Goal: Task Accomplishment & Management: Complete application form

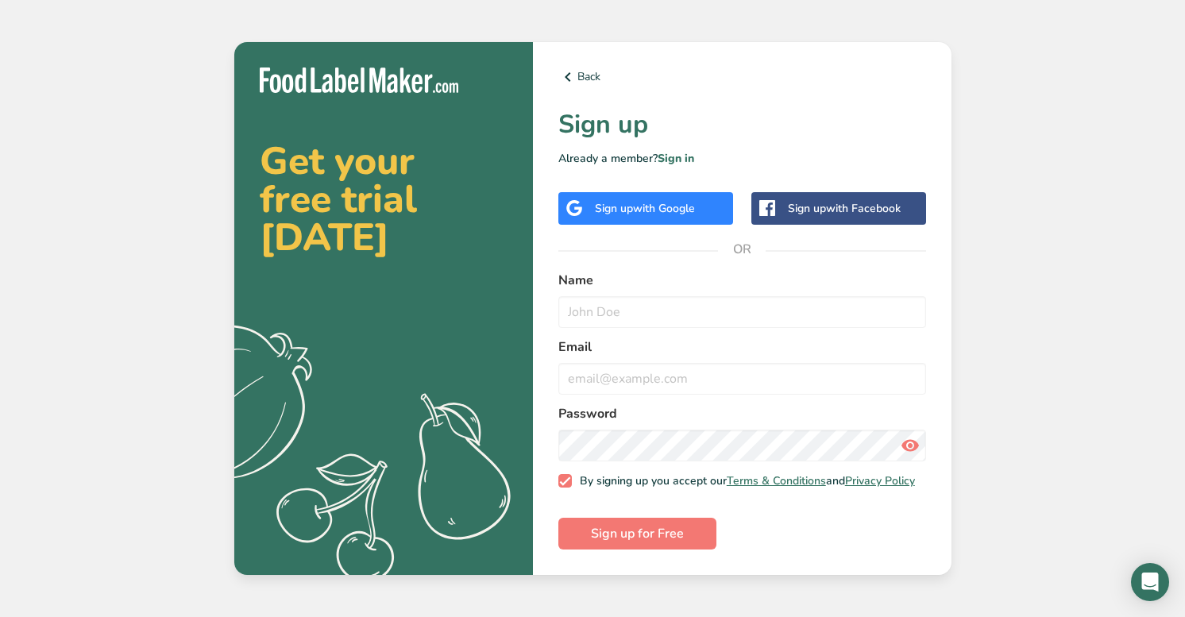
click at [635, 207] on span "with Google" at bounding box center [664, 208] width 62 height 15
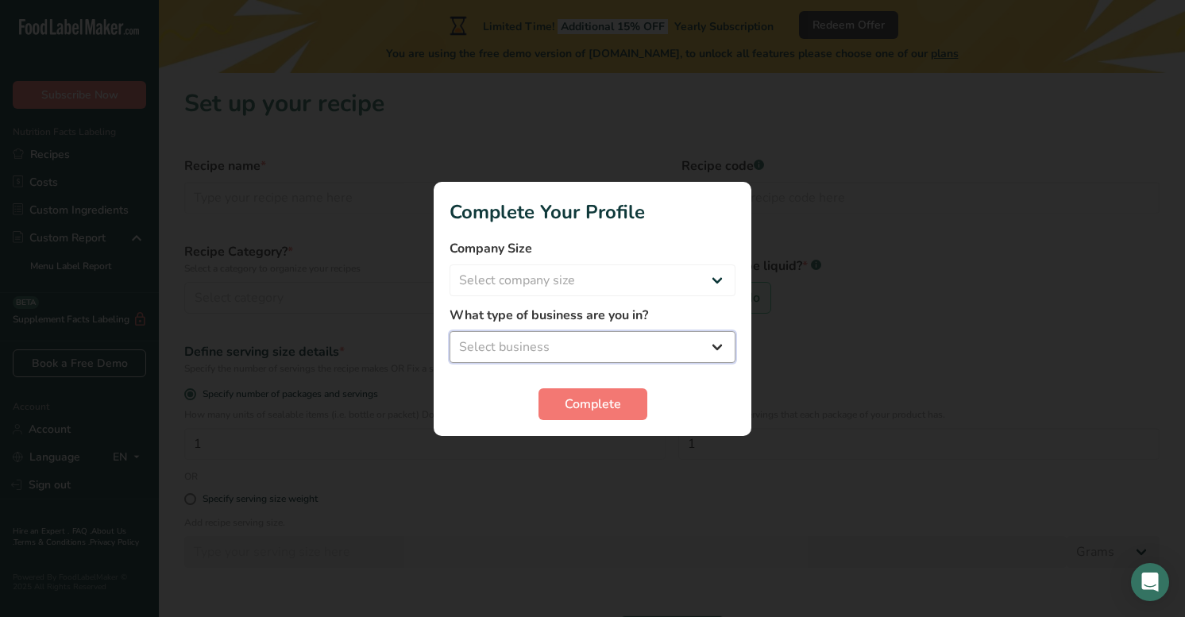
select select "8"
drag, startPoint x: 572, startPoint y: 411, endPoint x: 474, endPoint y: 402, distance: 98.1
click at [465, 422] on section "Complete Your Profile Company Size Select company size Fewer than 10 Employees …" at bounding box center [593, 309] width 318 height 254
select select "1"
click at [582, 411] on span "Complete" at bounding box center [593, 404] width 56 height 19
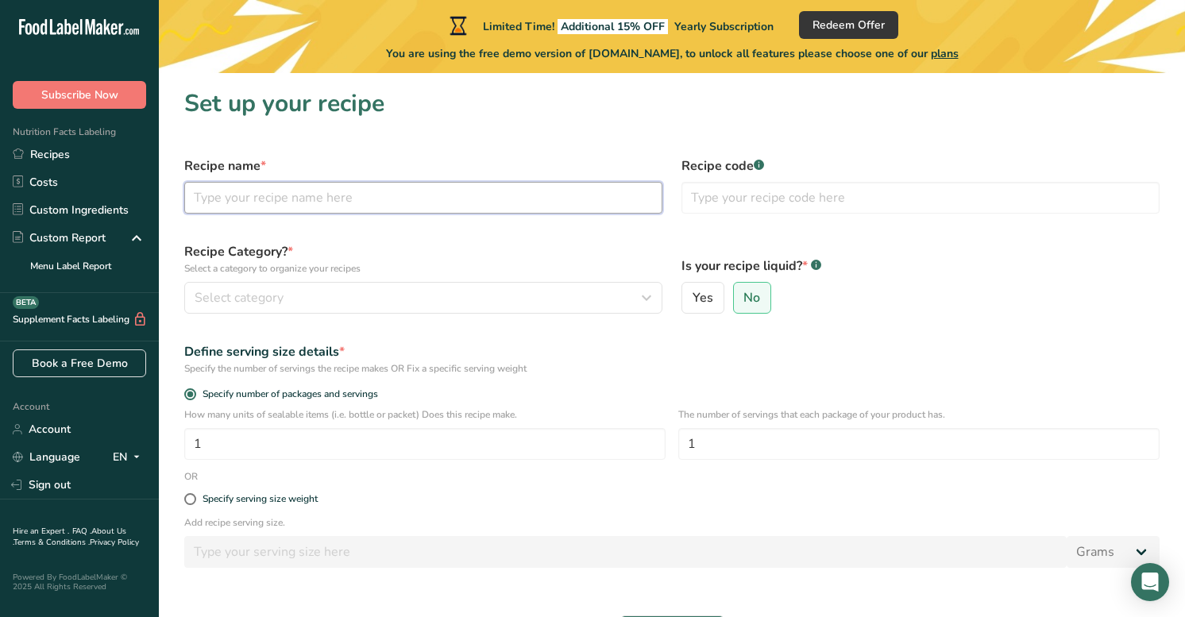
click at [376, 202] on input "text" at bounding box center [423, 198] width 478 height 32
type input "t"
type input "tuna loin"
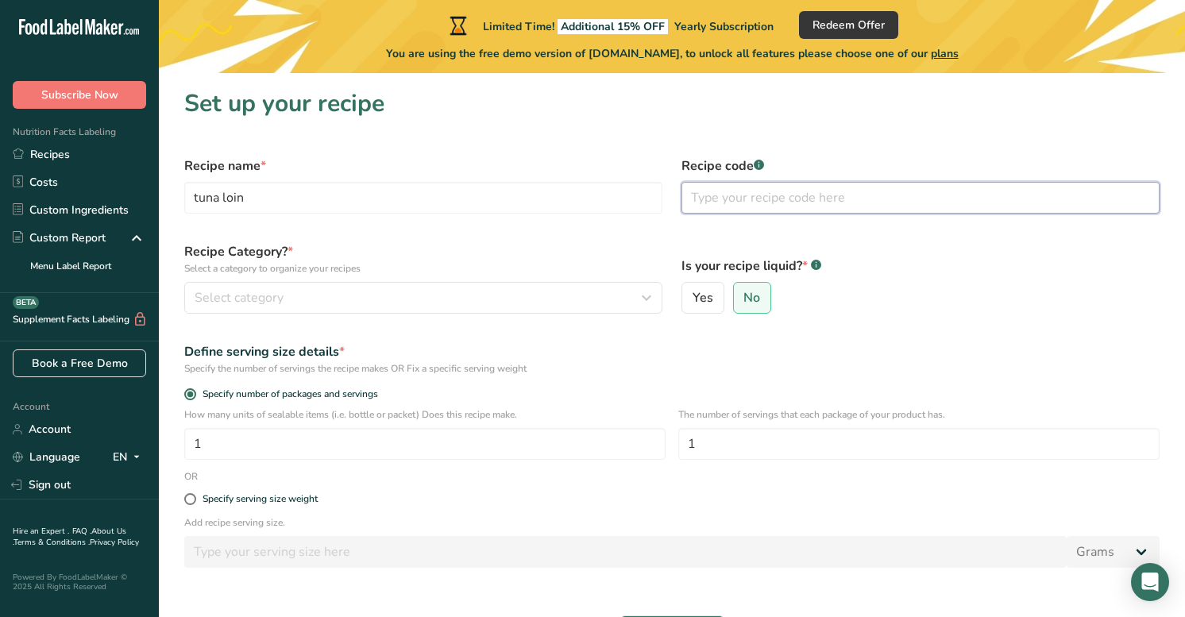
click at [783, 201] on input "text" at bounding box center [920, 198] width 478 height 32
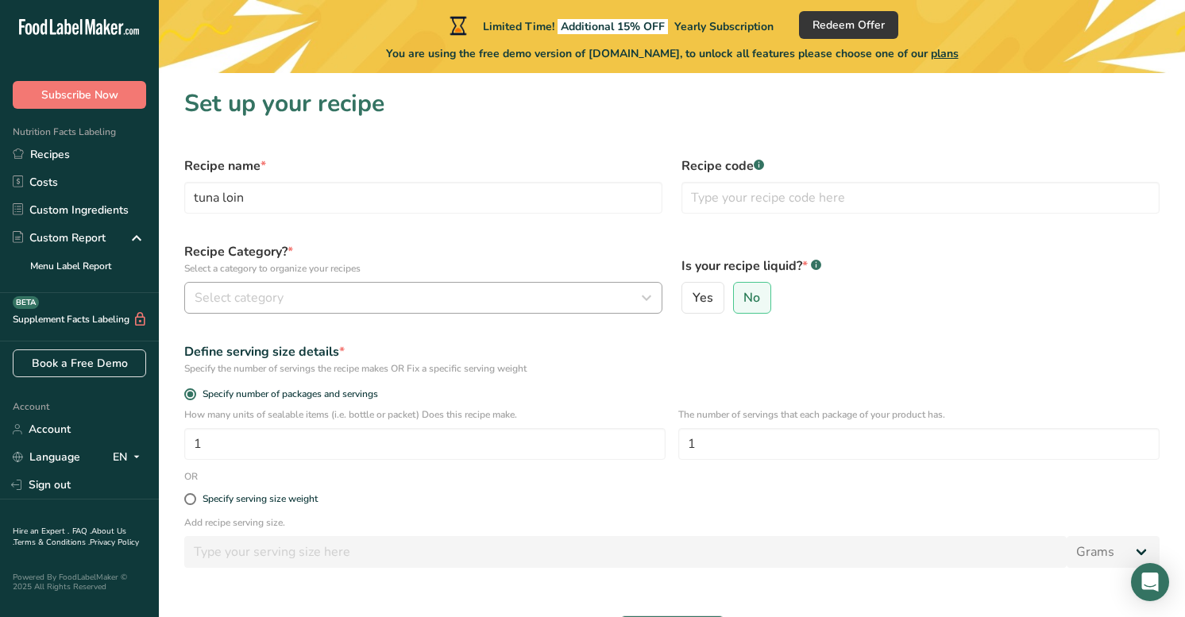
click at [504, 300] on div "Select category" at bounding box center [419, 297] width 448 height 19
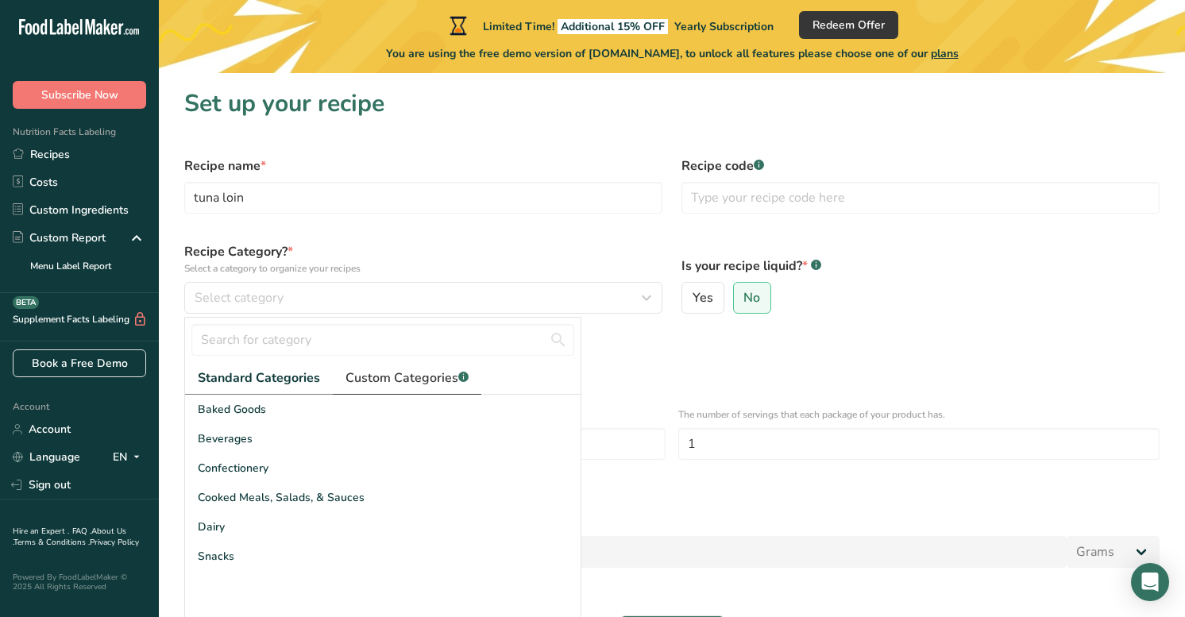
click at [419, 372] on span "Custom Categories .a-a{fill:#347362;}.b-a{fill:#fff;}" at bounding box center [406, 378] width 123 height 19
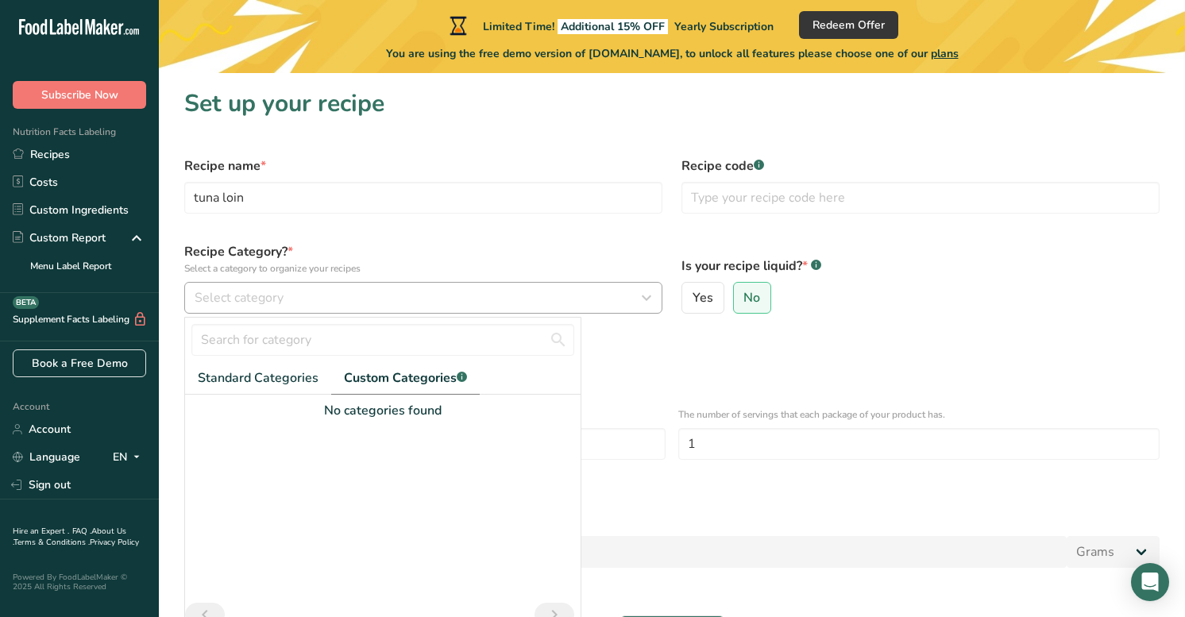
click at [430, 294] on div "Select category" at bounding box center [419, 297] width 448 height 19
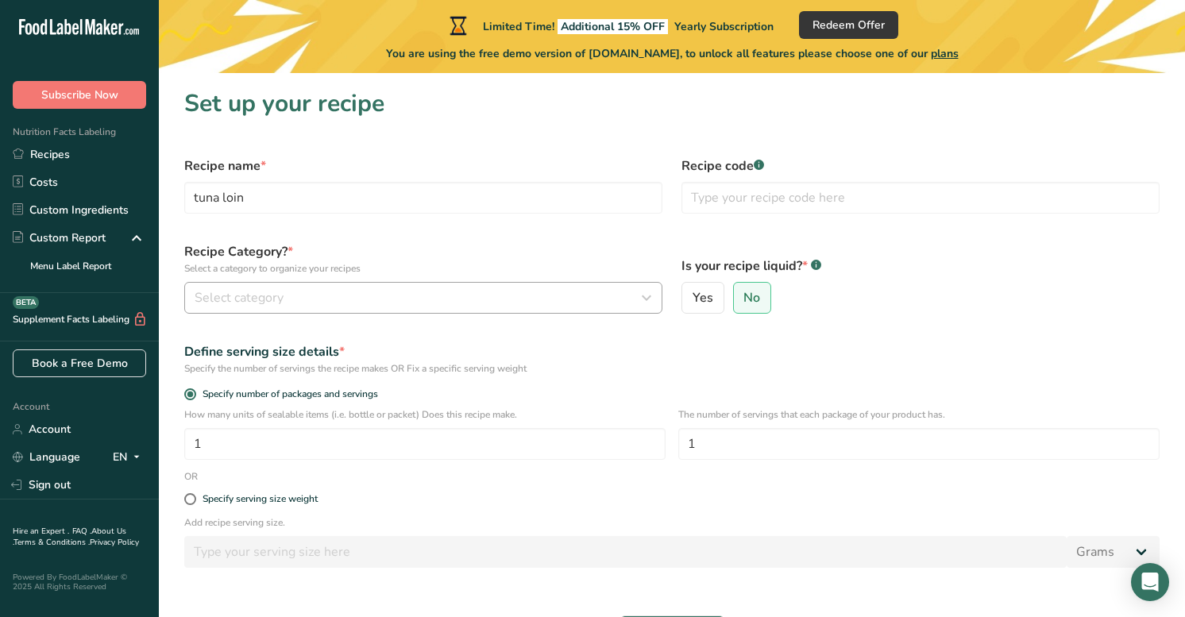
click at [353, 301] on div "Select category" at bounding box center [419, 297] width 448 height 19
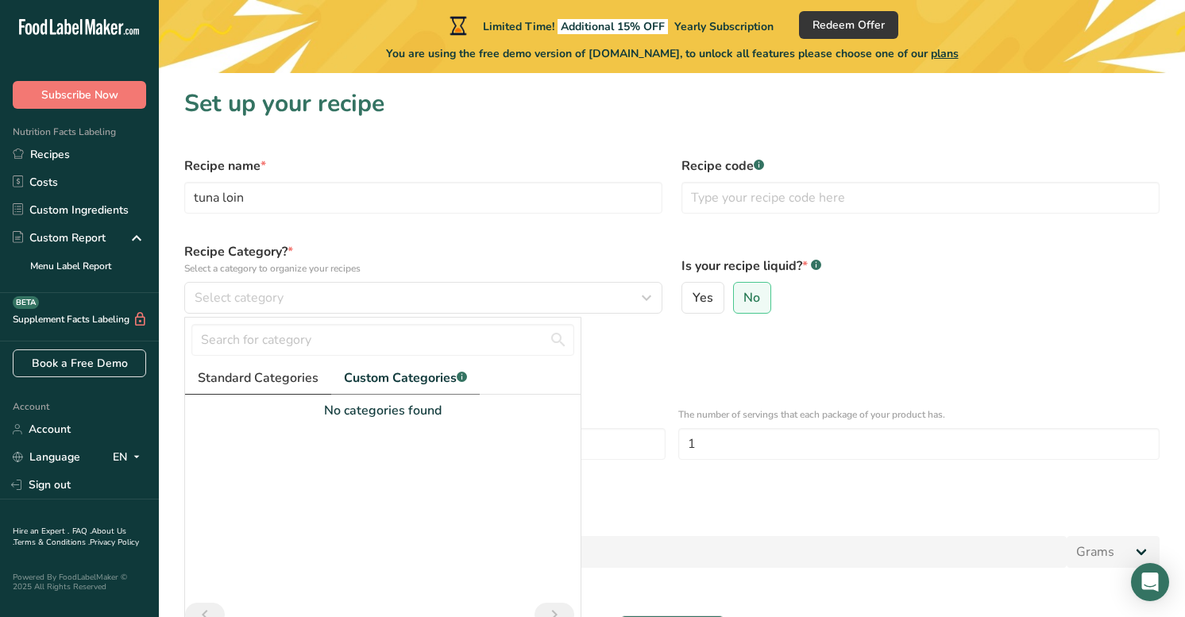
click at [260, 378] on span "Standard Categories" at bounding box center [258, 378] width 121 height 19
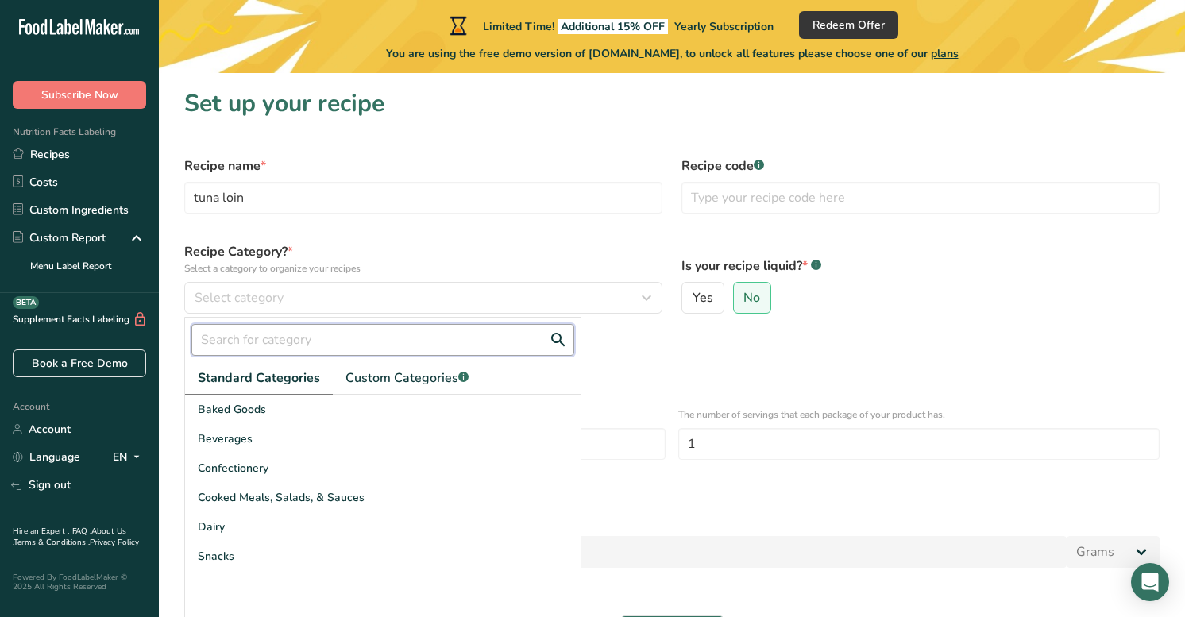
click at [264, 343] on input "text" at bounding box center [382, 340] width 383 height 32
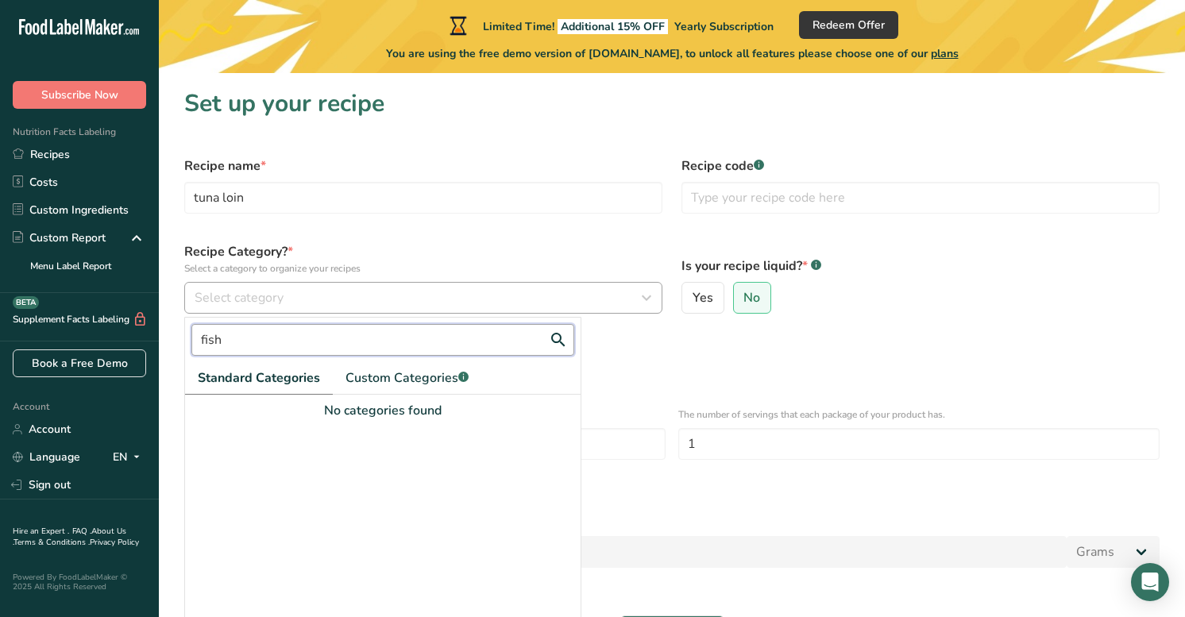
type input "fish"
click at [264, 302] on span "Select category" at bounding box center [239, 297] width 89 height 19
